Goal: Navigation & Orientation: Find specific page/section

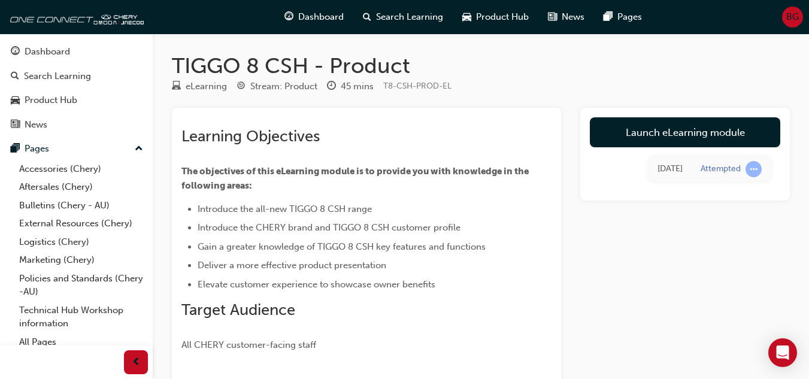
click at [797, 13] on span "BG" at bounding box center [792, 17] width 13 height 14
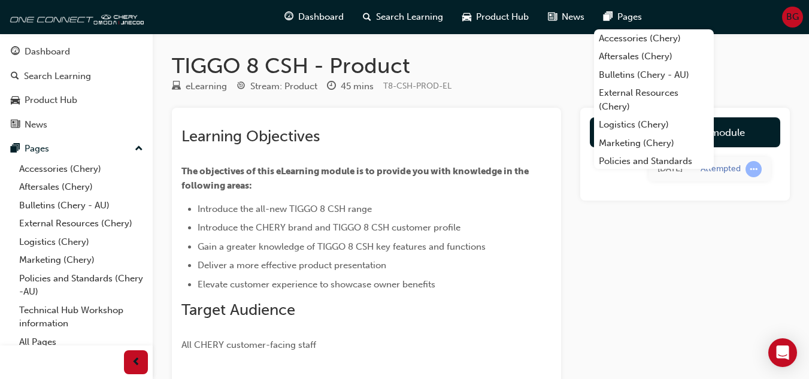
click at [783, 13] on div "BG" at bounding box center [792, 17] width 21 height 21
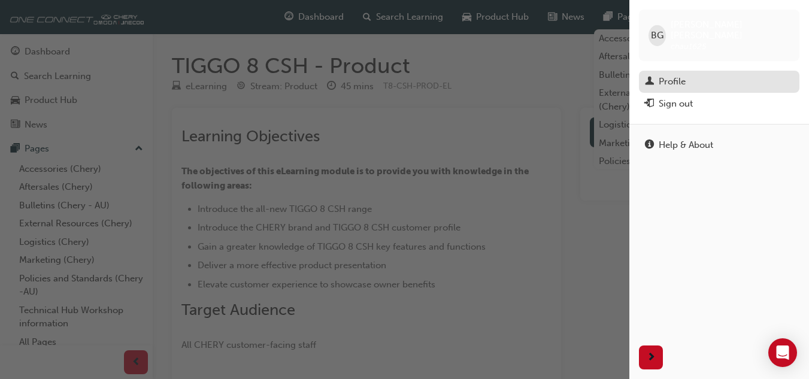
click at [683, 75] on div "Profile" at bounding box center [671, 82] width 27 height 14
